Goal: Transaction & Acquisition: Purchase product/service

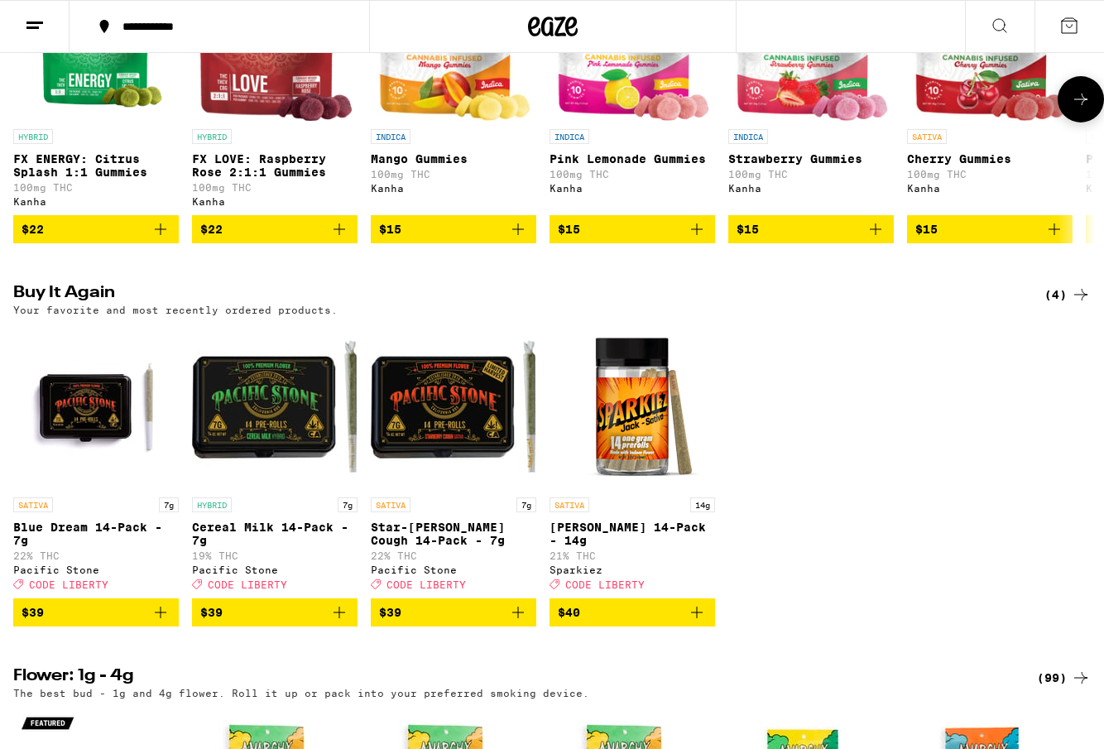
scroll to position [1211, 0]
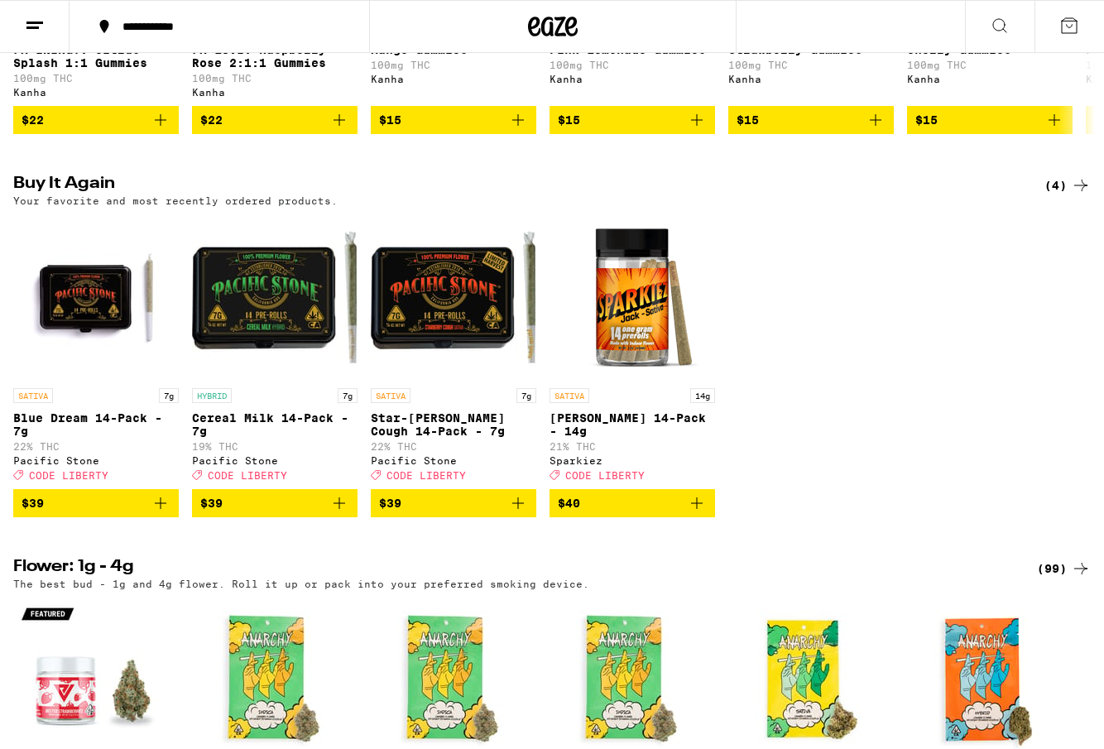
click at [161, 509] on icon "Add to bag" at bounding box center [161, 503] width 12 height 12
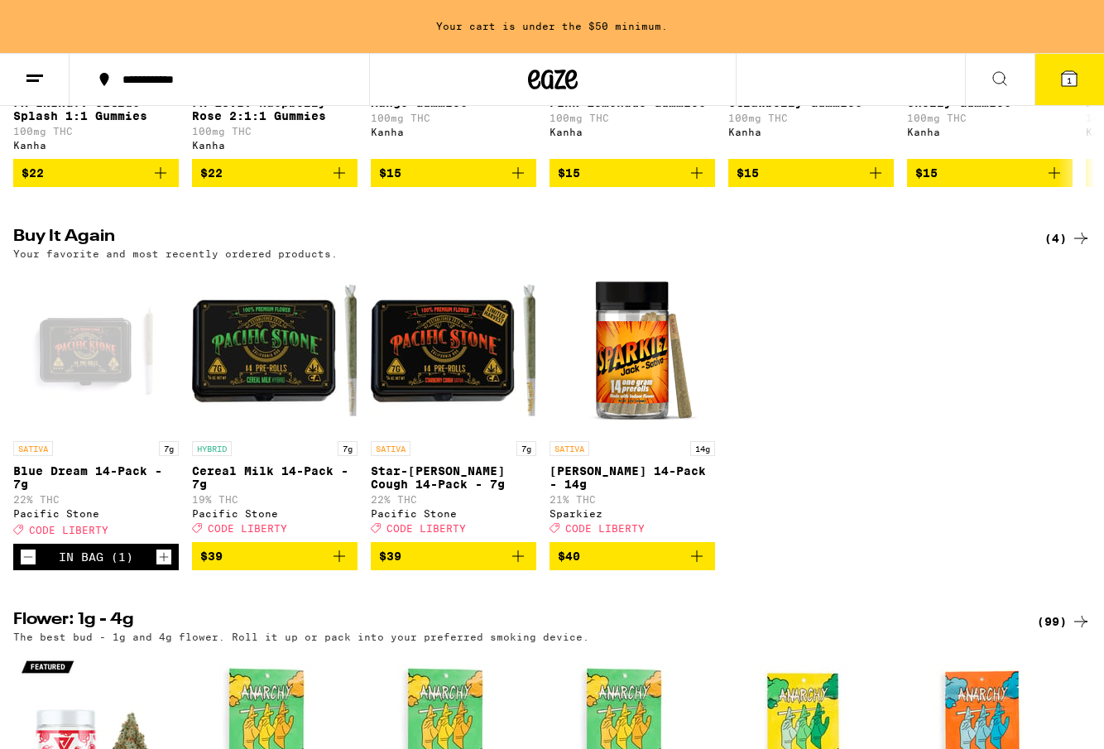
click at [335, 566] on icon "Add to bag" at bounding box center [339, 556] width 20 height 20
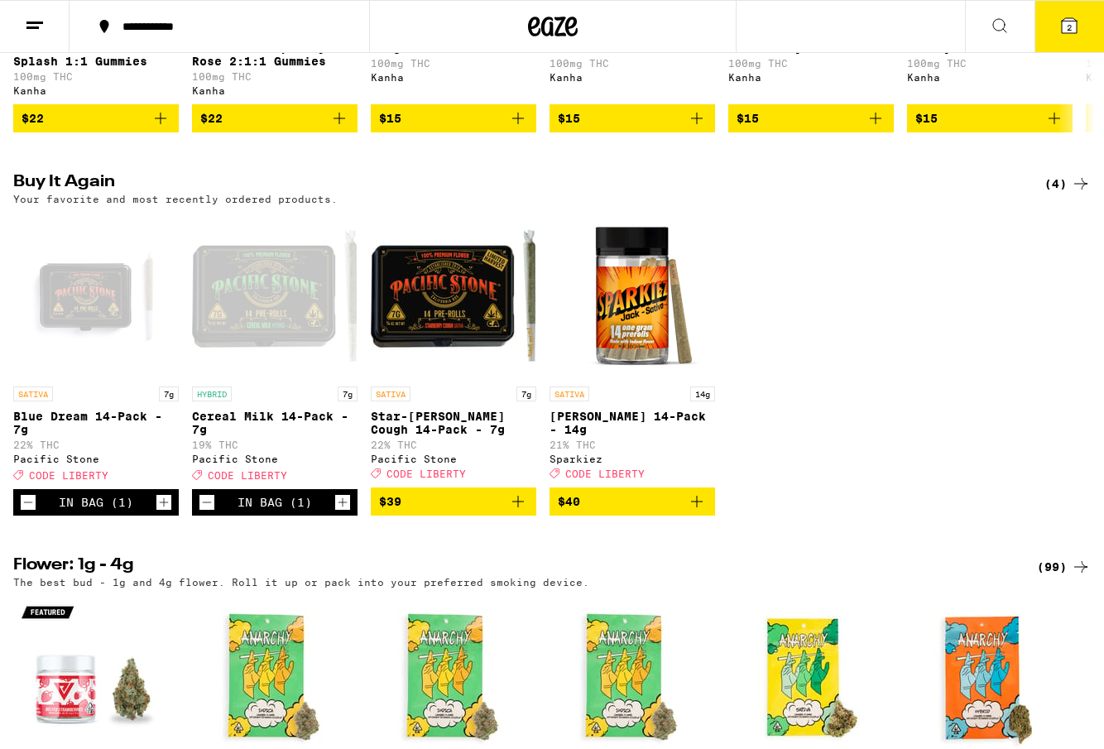
click at [1077, 42] on button "2" at bounding box center [1069, 26] width 70 height 51
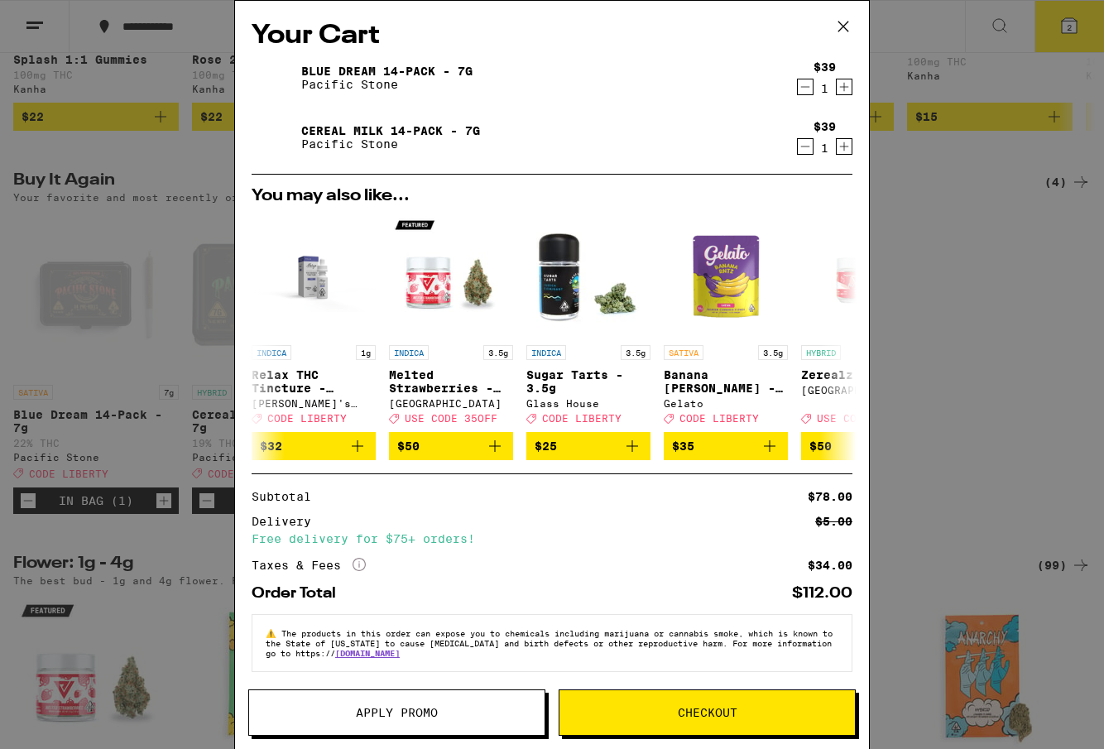
click at [472, 698] on button "Apply Promo" at bounding box center [396, 712] width 297 height 46
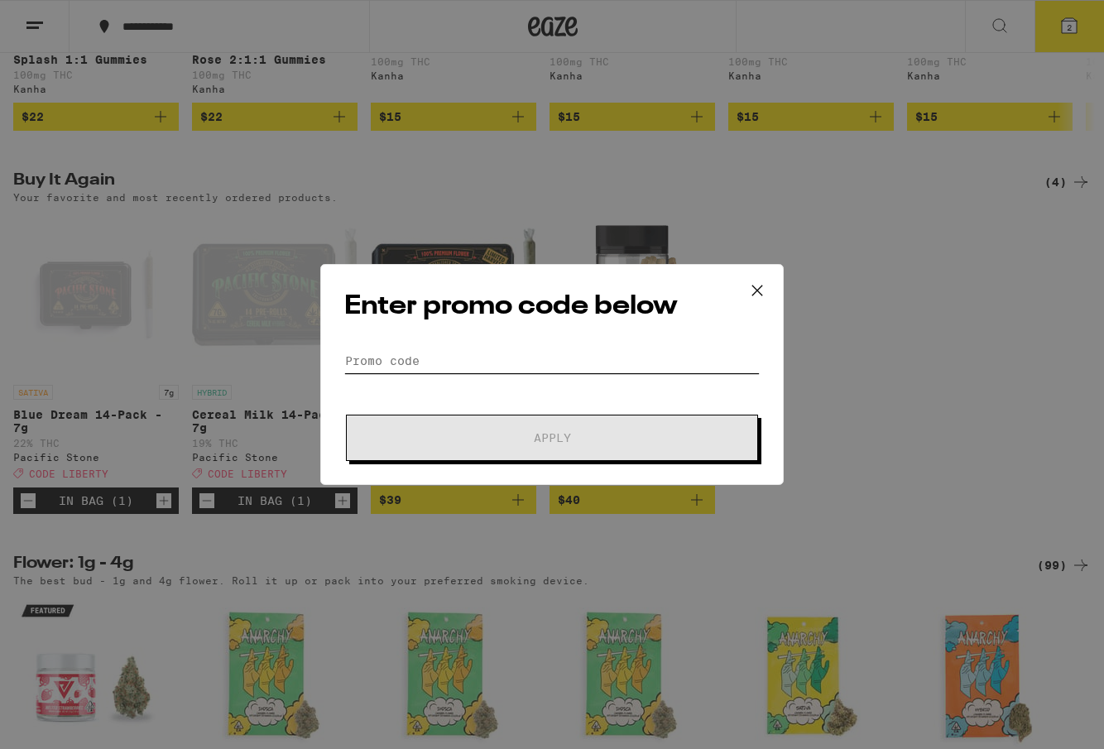
click at [420, 360] on input "Promo Code" at bounding box center [551, 360] width 415 height 25
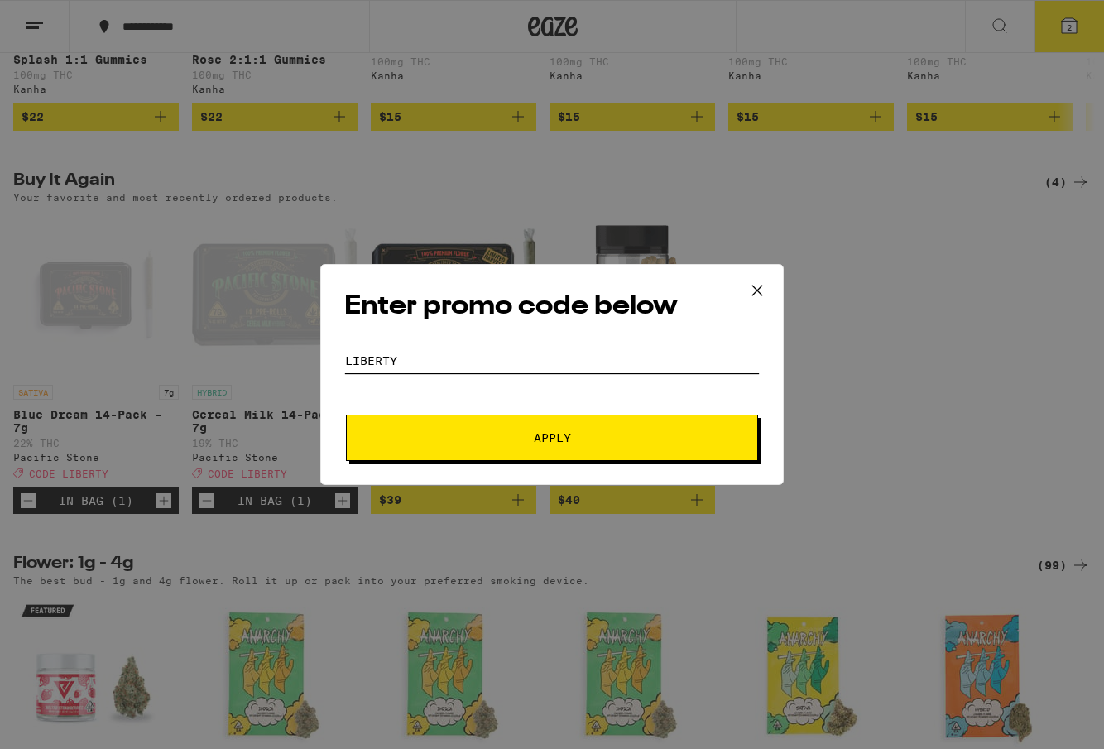
type input "LIBERTY"
click at [421, 446] on button "Apply" at bounding box center [552, 438] width 412 height 46
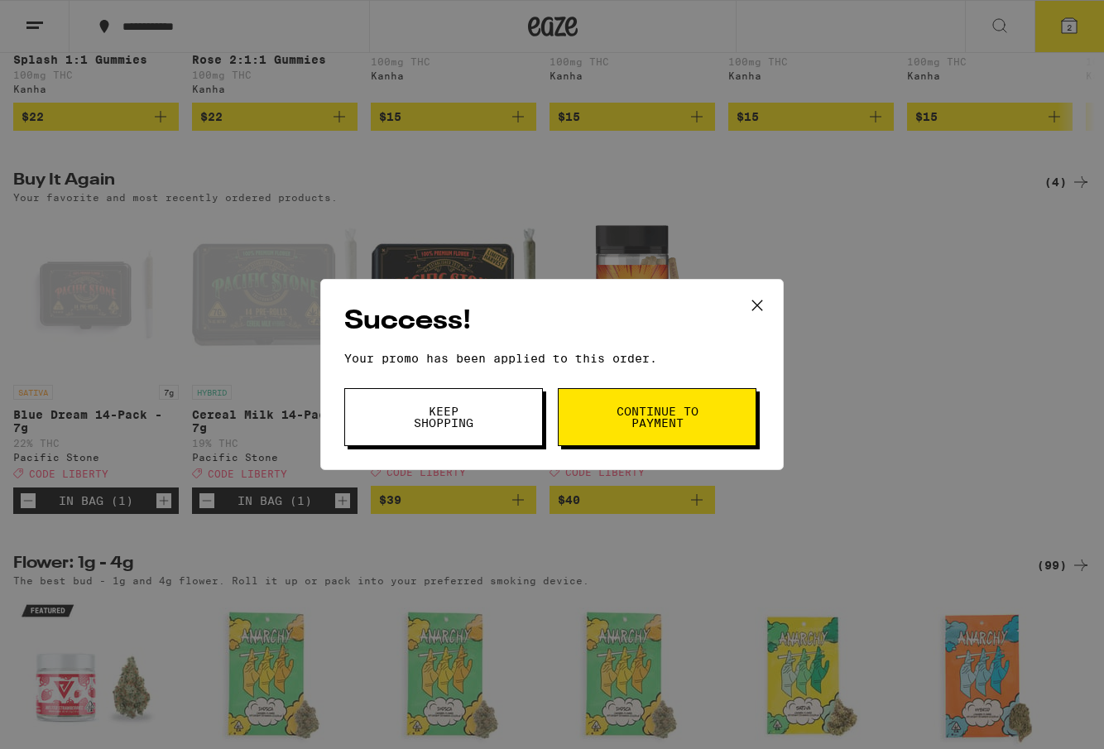
click at [497, 413] on button "Keep Shopping" at bounding box center [443, 417] width 199 height 58
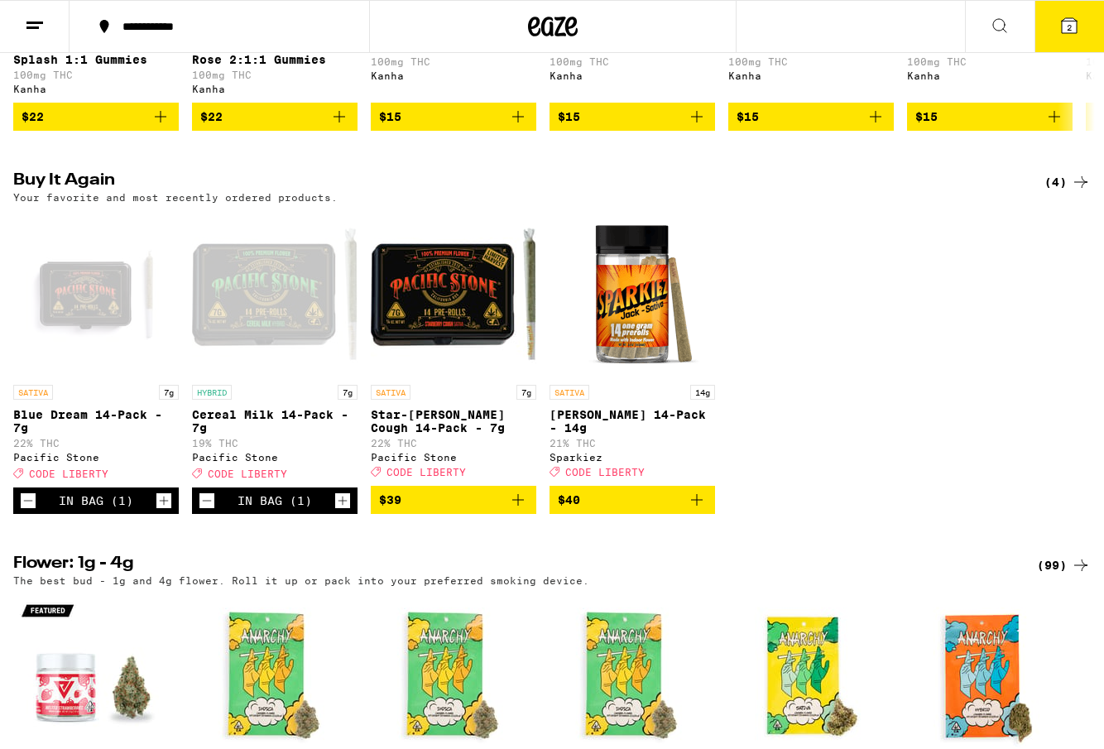
click at [1047, 31] on button "2" at bounding box center [1069, 26] width 70 height 51
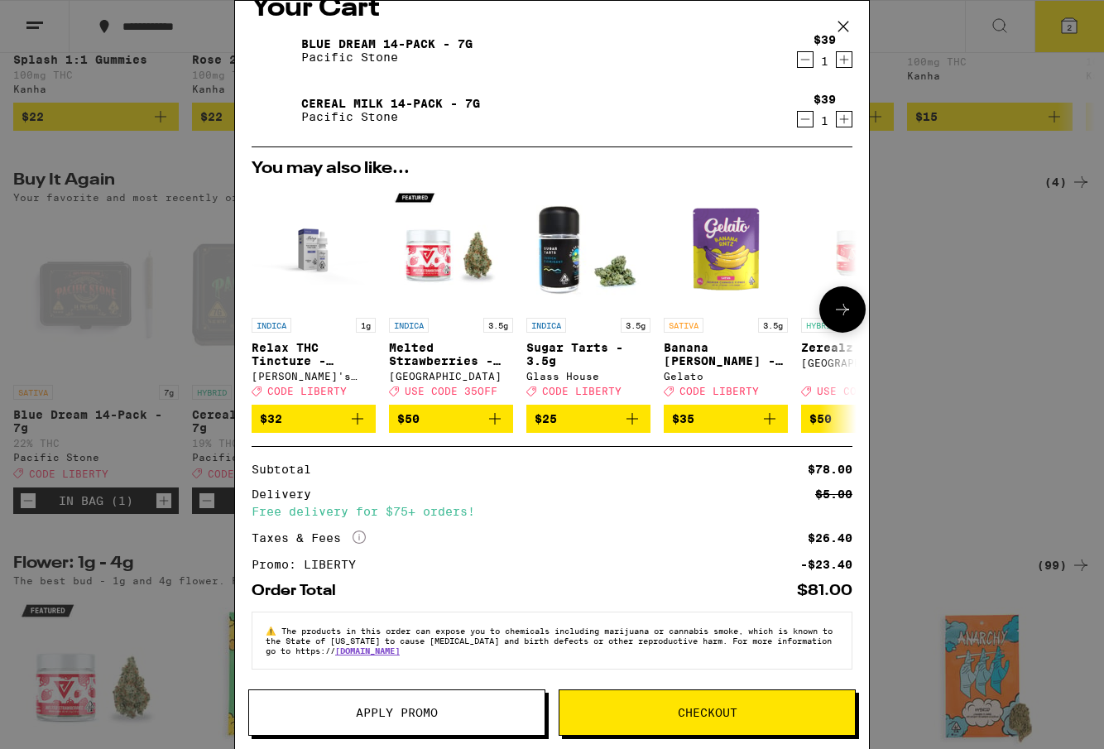
scroll to position [43, 0]
click at [722, 714] on span "Checkout" at bounding box center [708, 713] width 60 height 12
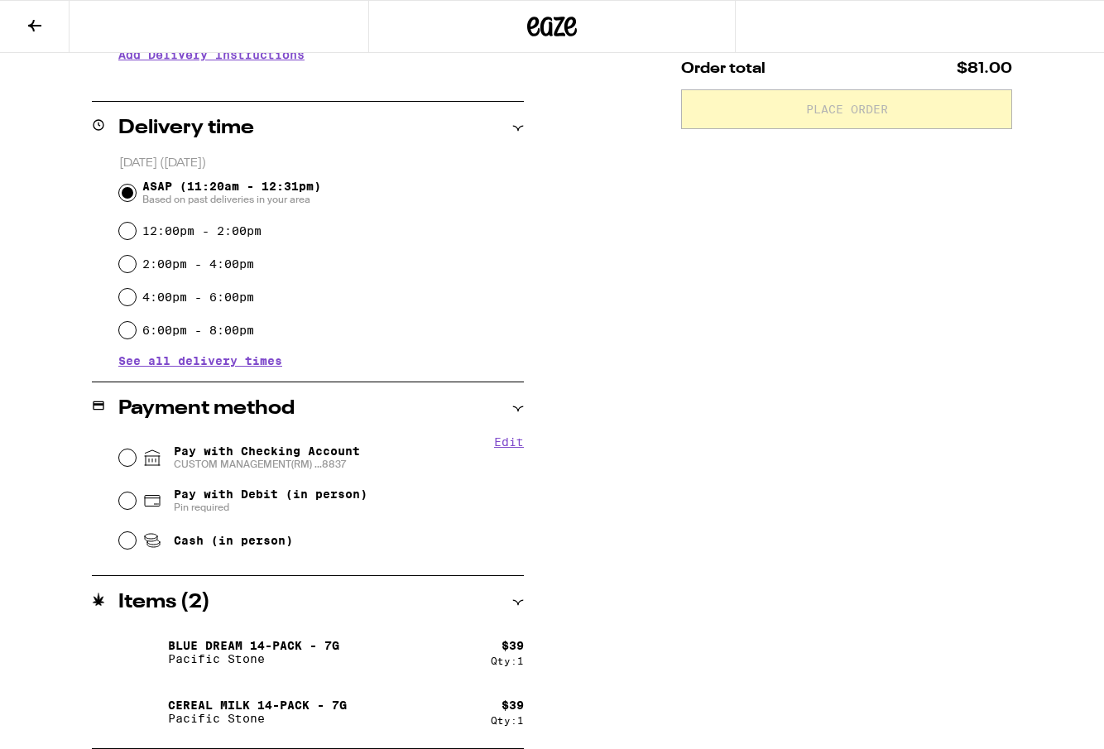
scroll to position [366, 0]
click at [128, 456] on input "Pay with Checking Account CUSTOM MANAGEMENT(RM) ...8837" at bounding box center [127, 457] width 17 height 17
radio input "true"
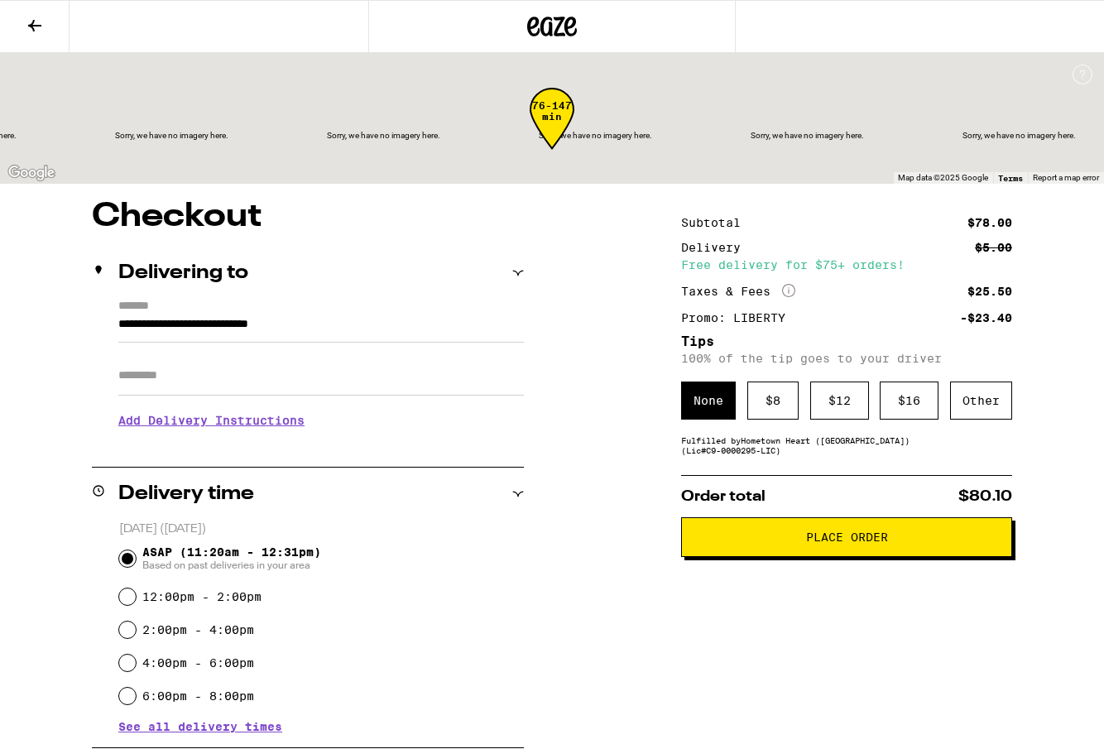
scroll to position [0, 0]
click at [1001, 401] on div "Other" at bounding box center [981, 400] width 62 height 38
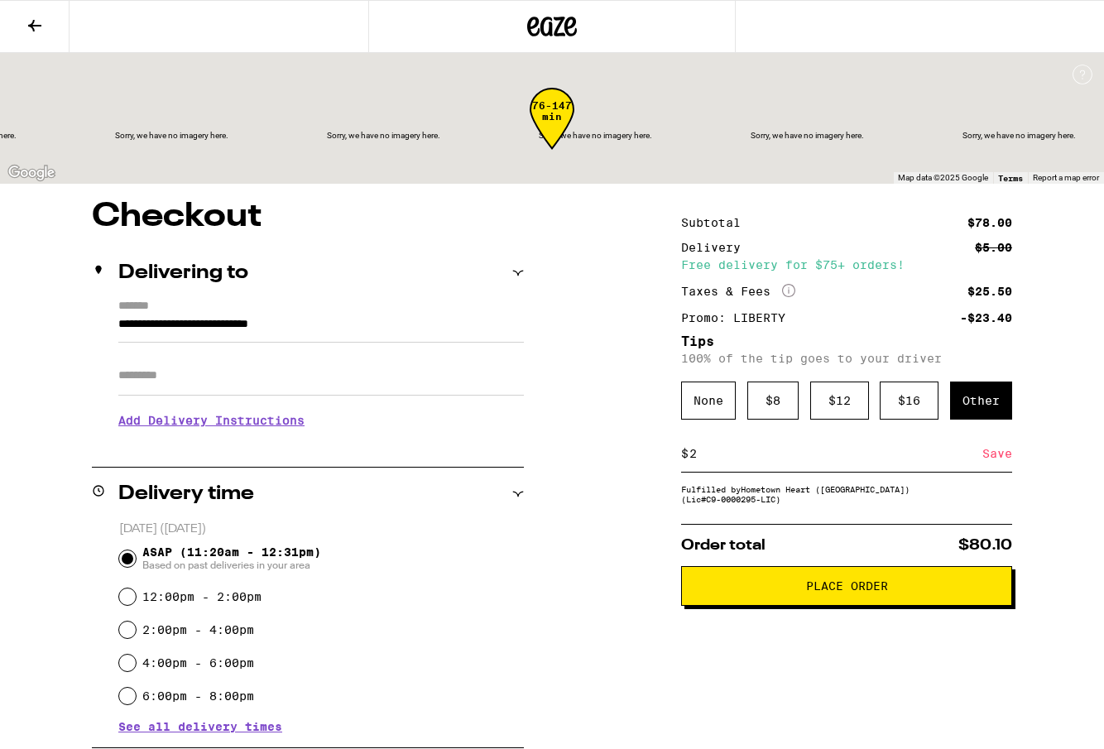
type input "2"
click at [1010, 458] on div "Save" at bounding box center [997, 453] width 30 height 36
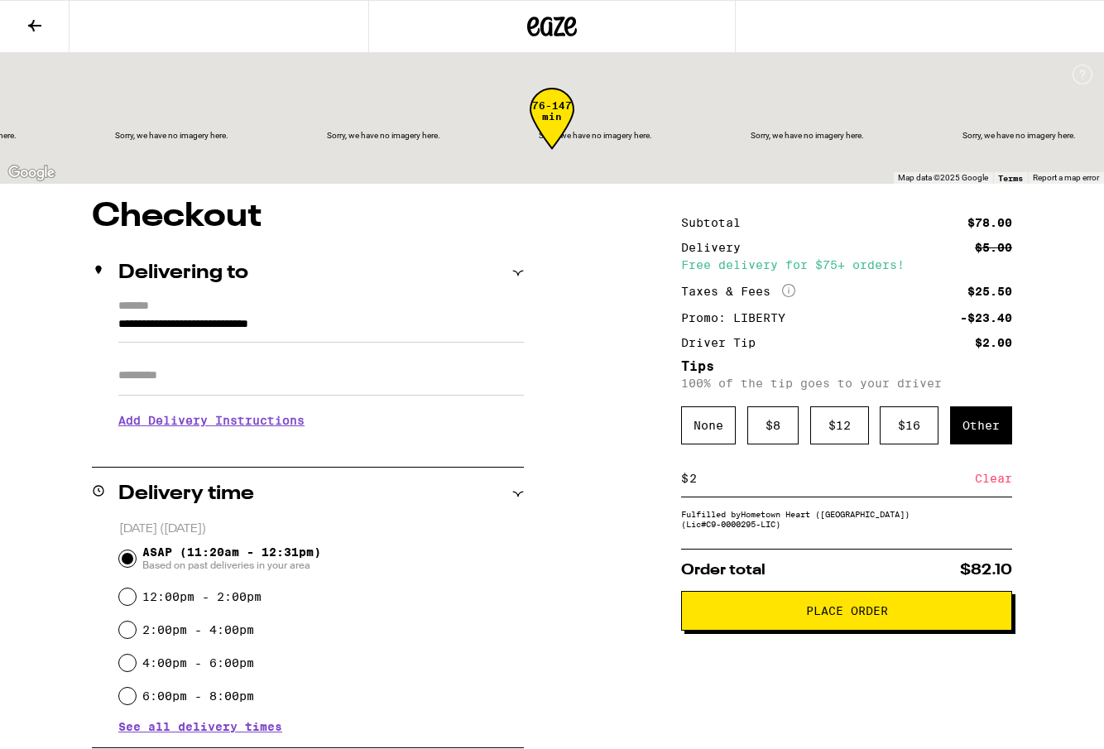
click at [880, 616] on span "Place Order" at bounding box center [847, 611] width 82 height 12
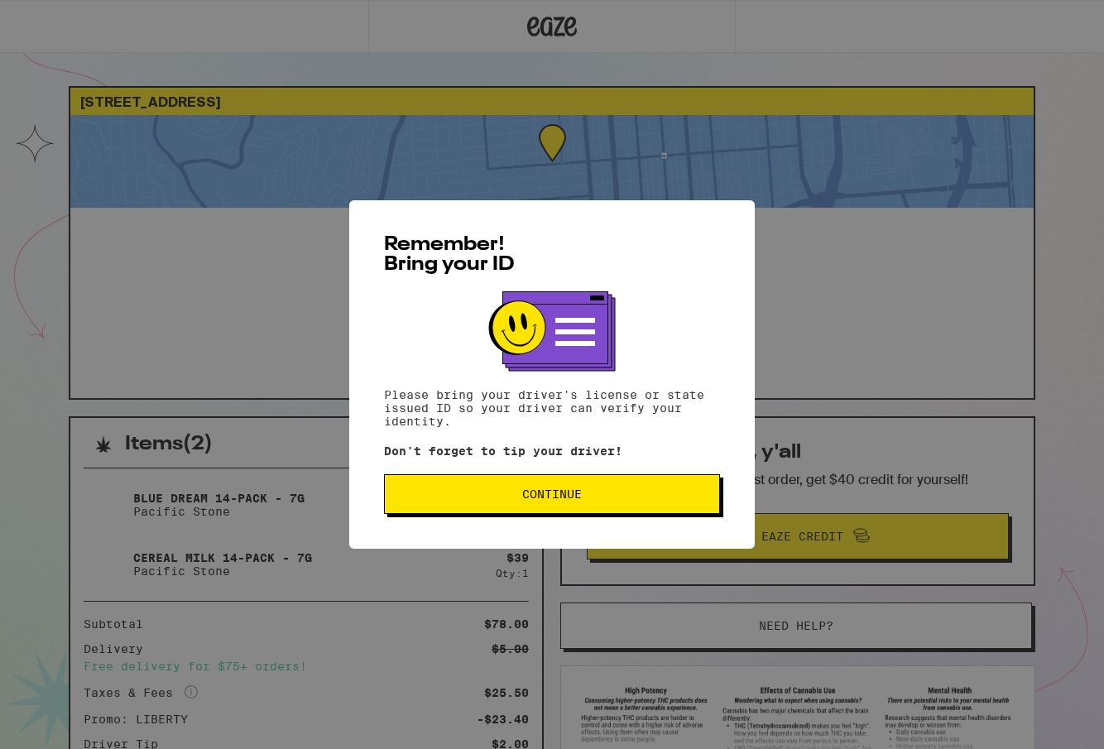
click at [593, 496] on span "Continue" at bounding box center [552, 494] width 308 height 12
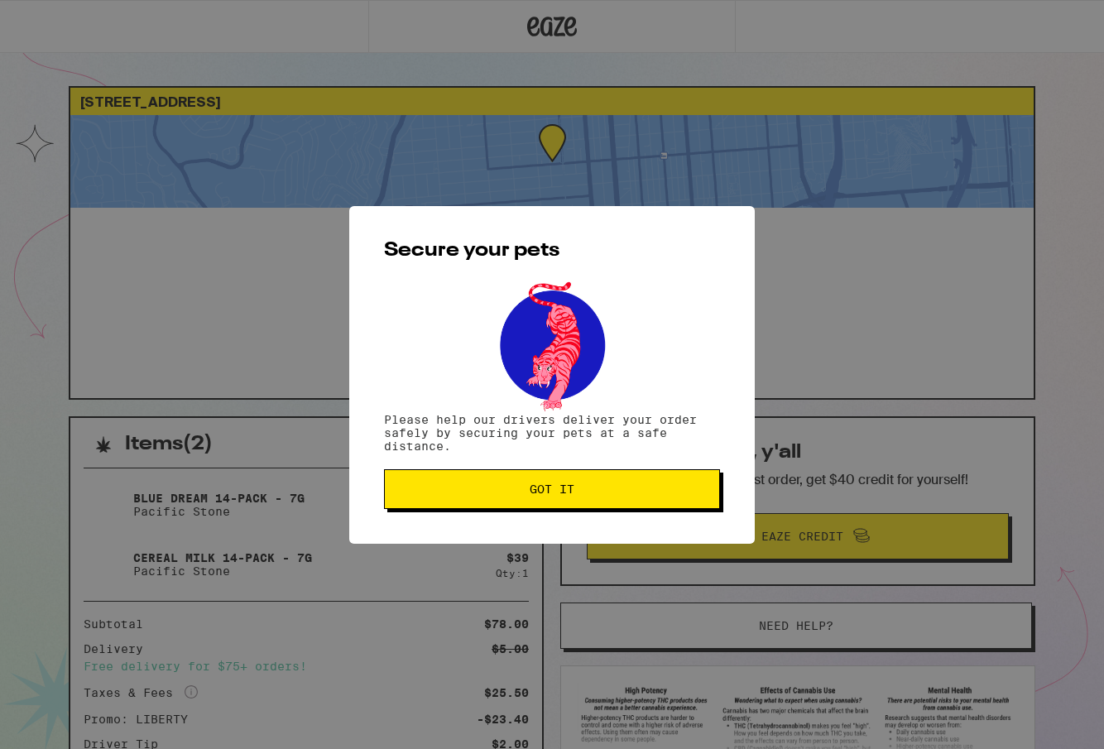
click at [593, 495] on span "Got it" at bounding box center [552, 489] width 308 height 12
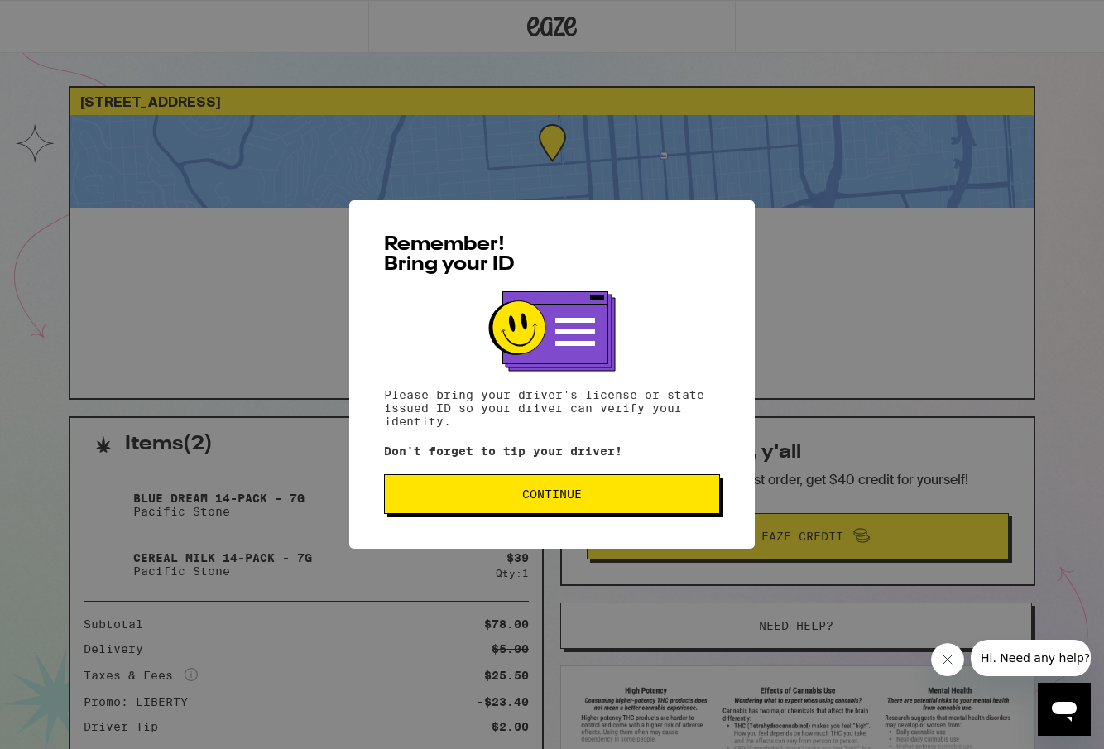
click at [562, 487] on button "Continue" at bounding box center [552, 494] width 336 height 40
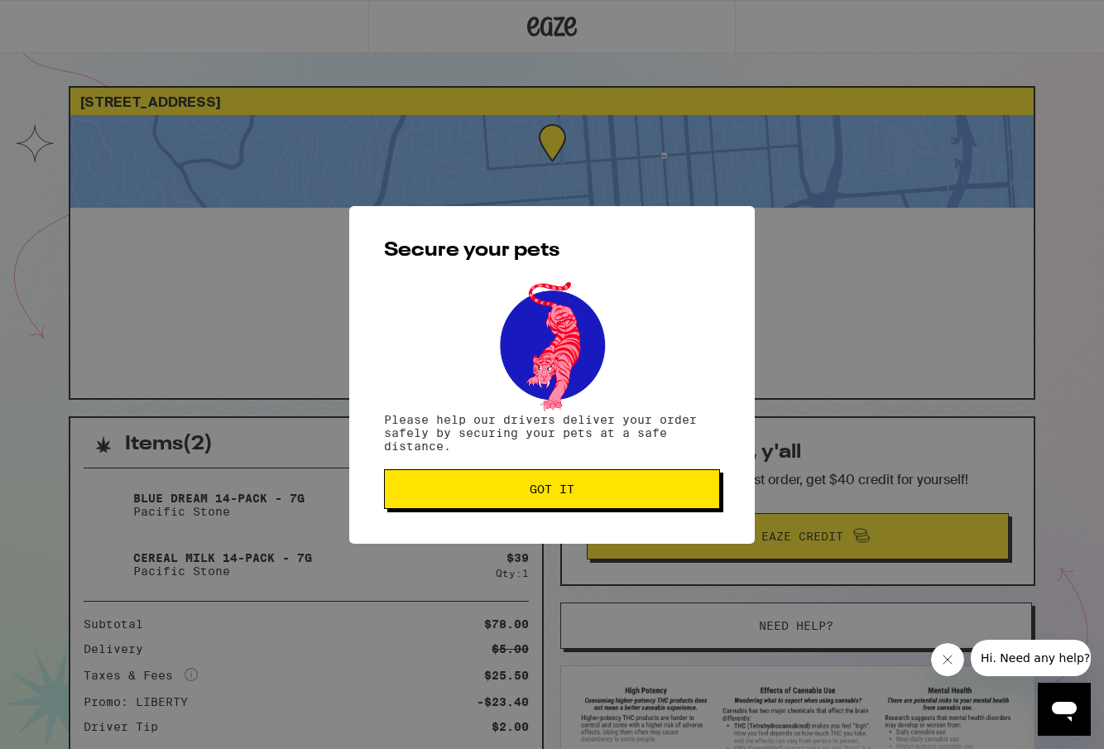
click at [563, 486] on span "Got it" at bounding box center [552, 489] width 45 height 12
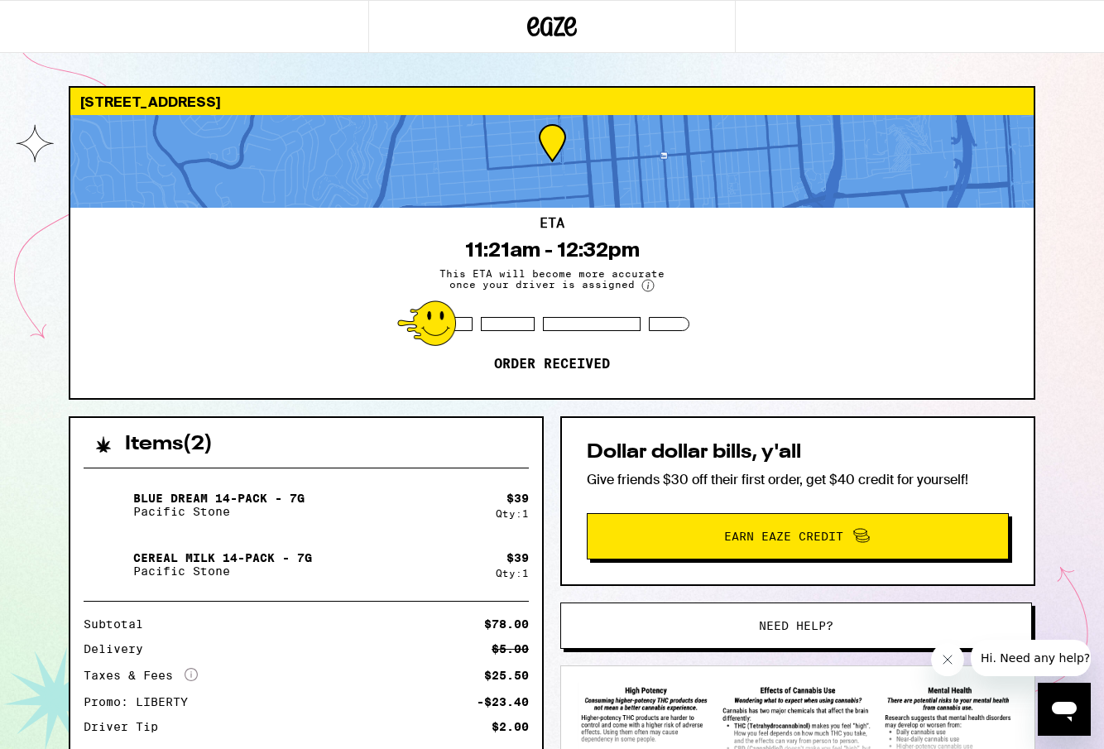
click at [943, 656] on icon "Close message from company" at bounding box center [947, 659] width 13 height 13
